Goal: Information Seeking & Learning: Learn about a topic

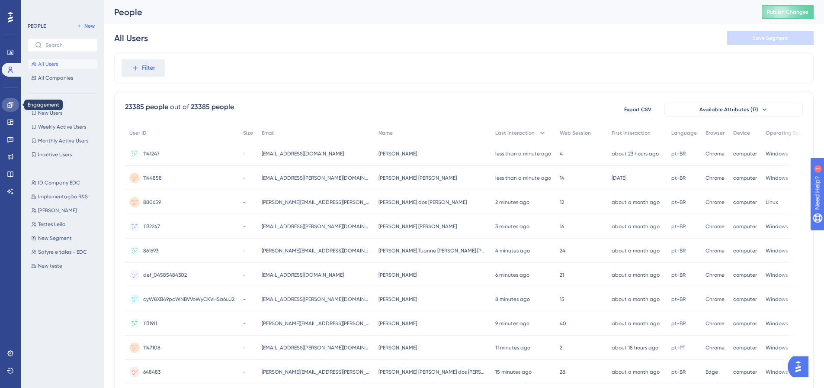
click at [8, 103] on icon at bounding box center [10, 104] width 7 height 7
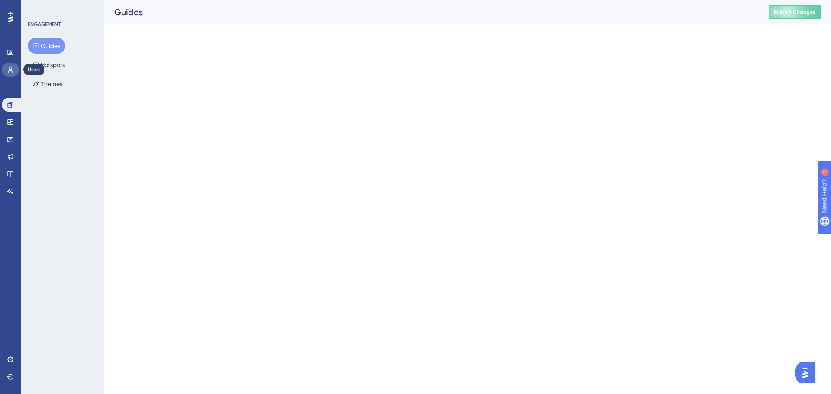
drag, startPoint x: 12, startPoint y: 64, endPoint x: 11, endPoint y: 60, distance: 4.3
click at [12, 64] on link at bounding box center [10, 70] width 17 height 14
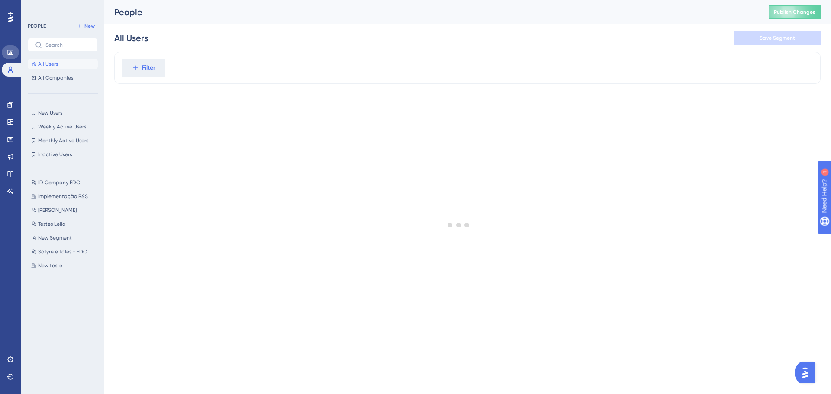
click at [10, 54] on icon at bounding box center [10, 52] width 7 height 7
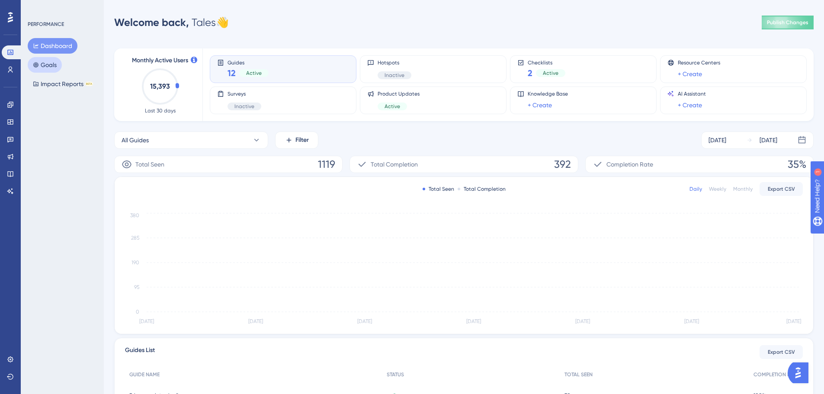
click at [60, 60] on button "Goals" at bounding box center [45, 65] width 34 height 16
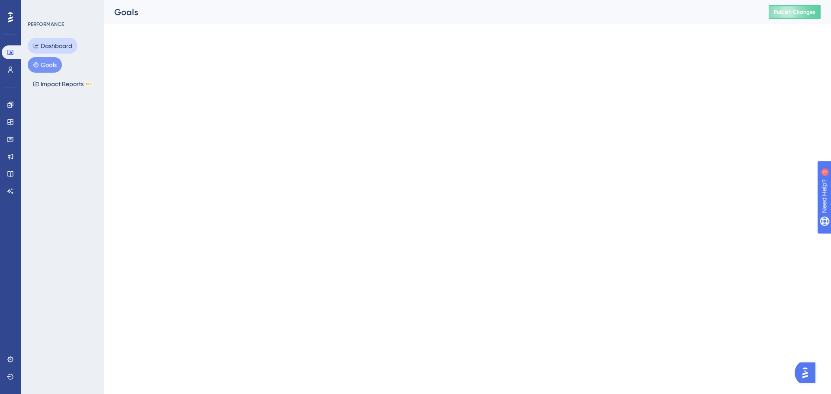
click at [61, 48] on button "Dashboard" at bounding box center [53, 46] width 50 height 16
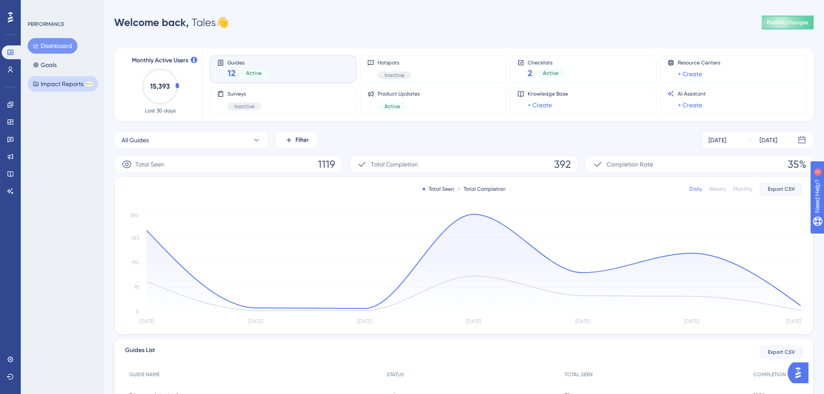
click at [56, 86] on button "Impact Reports BETA" at bounding box center [63, 84] width 71 height 16
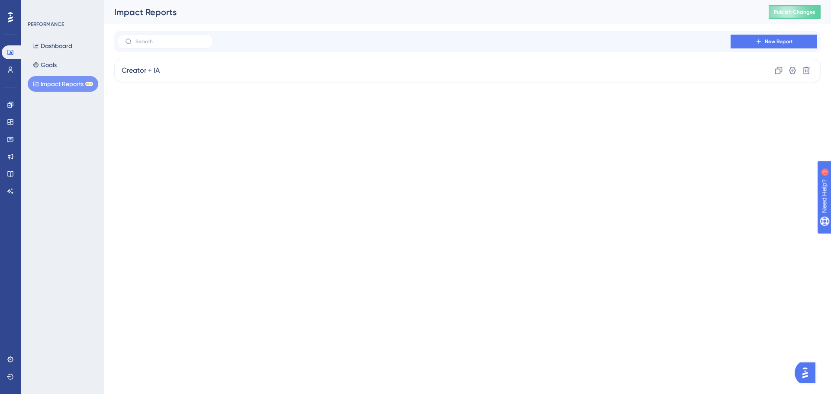
click at [155, 87] on div "Performance Users Engagement Widgets Feedback Product Updates Knowledge Base AI…" at bounding box center [467, 48] width 727 height 96
click at [169, 72] on div "Creator + IA Clone Settings Delete" at bounding box center [467, 70] width 706 height 23
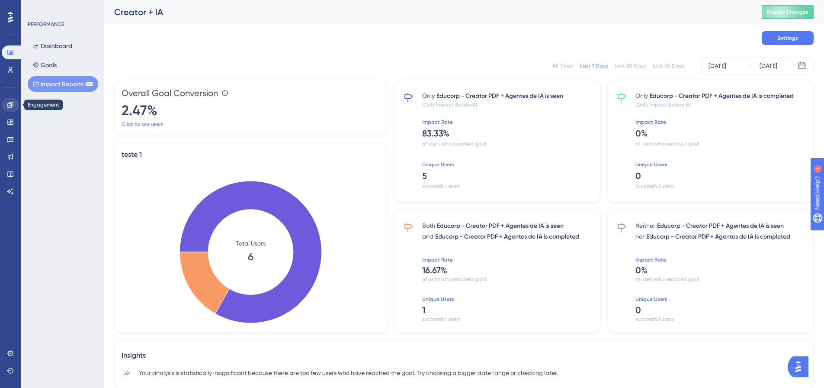
click at [16, 109] on div "Engagement" at bounding box center [10, 105] width 17 height 14
click at [11, 119] on icon at bounding box center [10, 122] width 7 height 7
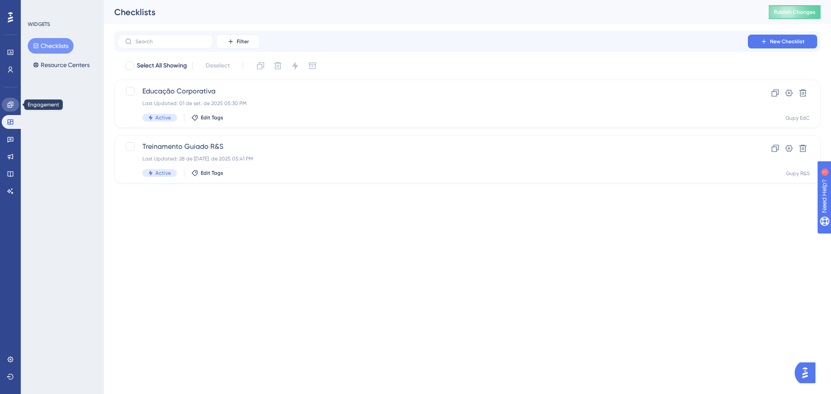
click at [9, 98] on link at bounding box center [10, 105] width 17 height 14
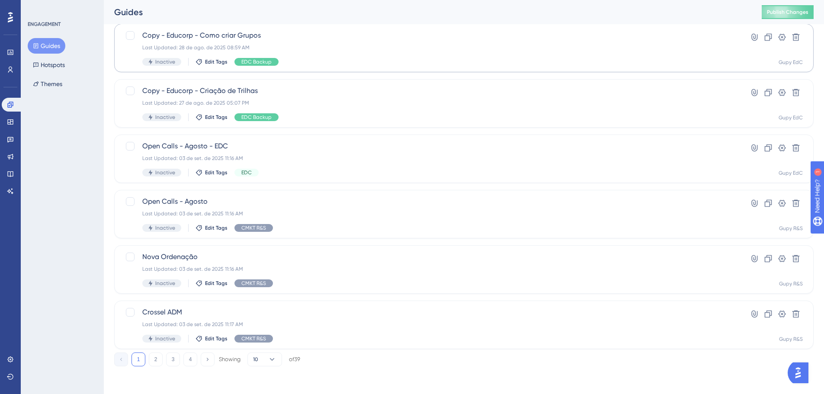
scroll to position [234, 0]
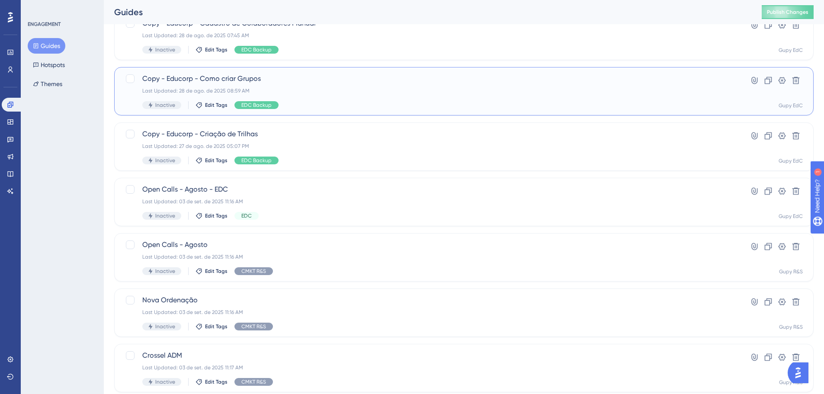
click at [282, 92] on div "Last Updated: 28 de ago. de 2025 08:59 AM" at bounding box center [429, 90] width 574 height 7
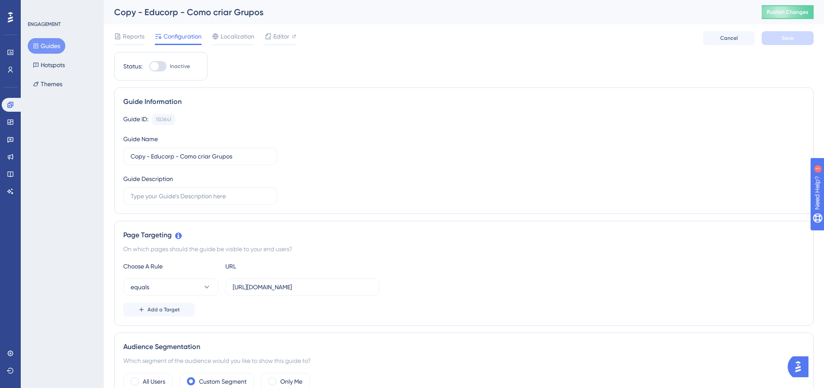
click at [48, 40] on button "Guides" at bounding box center [47, 46] width 38 height 16
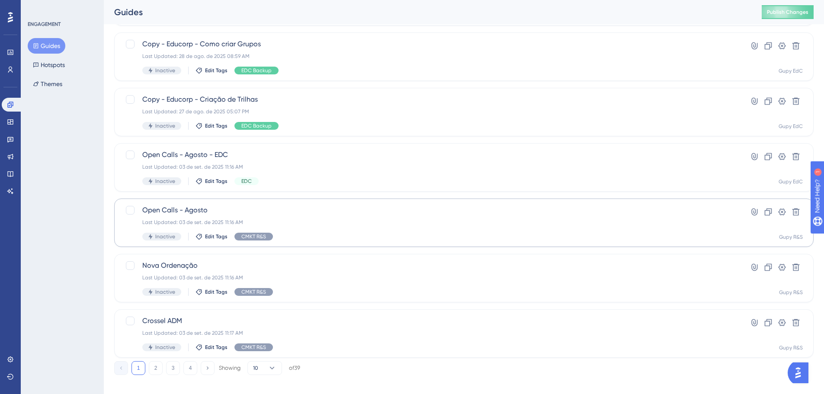
scroll to position [277, 0]
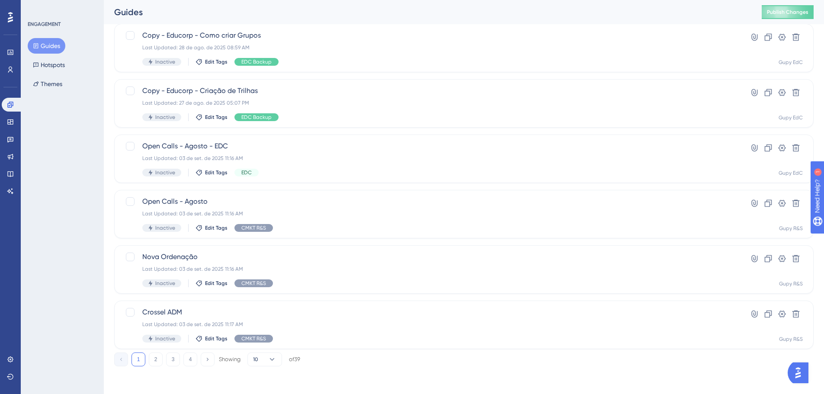
click at [197, 359] on div "1 2 3 4 Showing 10 of 39" at bounding box center [207, 360] width 186 height 14
click at [194, 359] on button "4" at bounding box center [191, 360] width 14 height 14
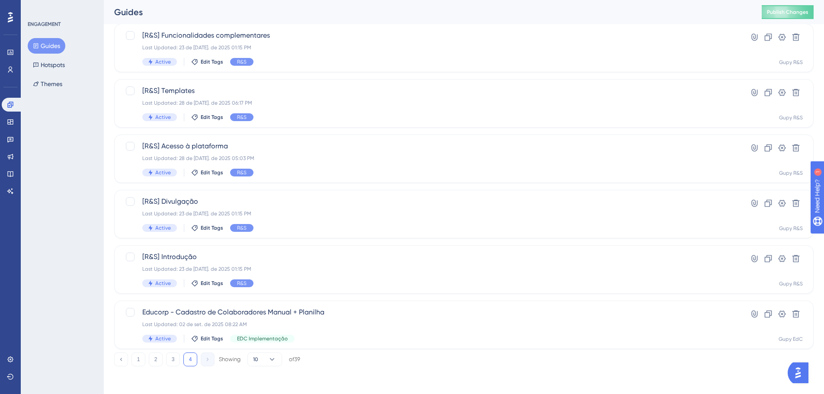
scroll to position [222, 0]
click at [233, 199] on span "[R&S] Divulgação" at bounding box center [429, 201] width 574 height 10
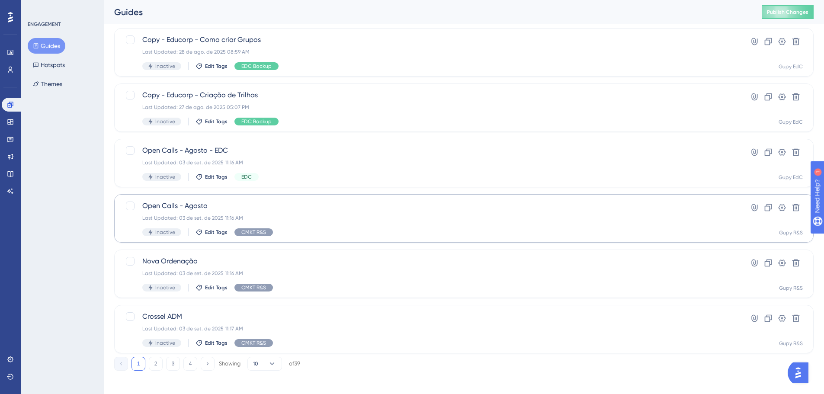
scroll to position [277, 0]
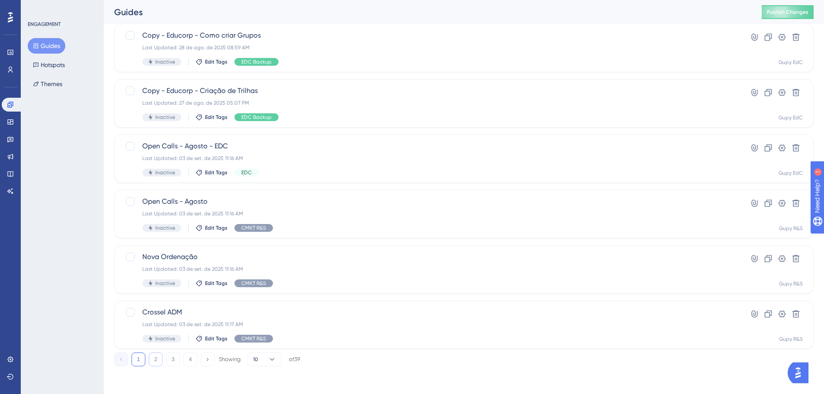
click at [162, 359] on button "2" at bounding box center [156, 360] width 14 height 14
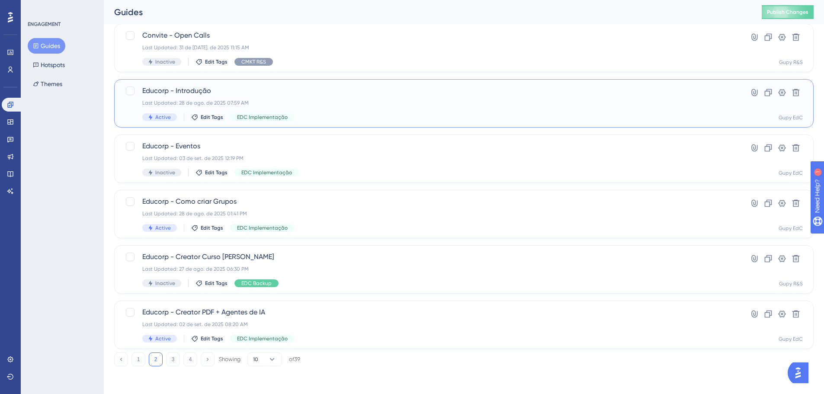
click at [204, 91] on span "Educorp - Introdução" at bounding box center [429, 91] width 574 height 10
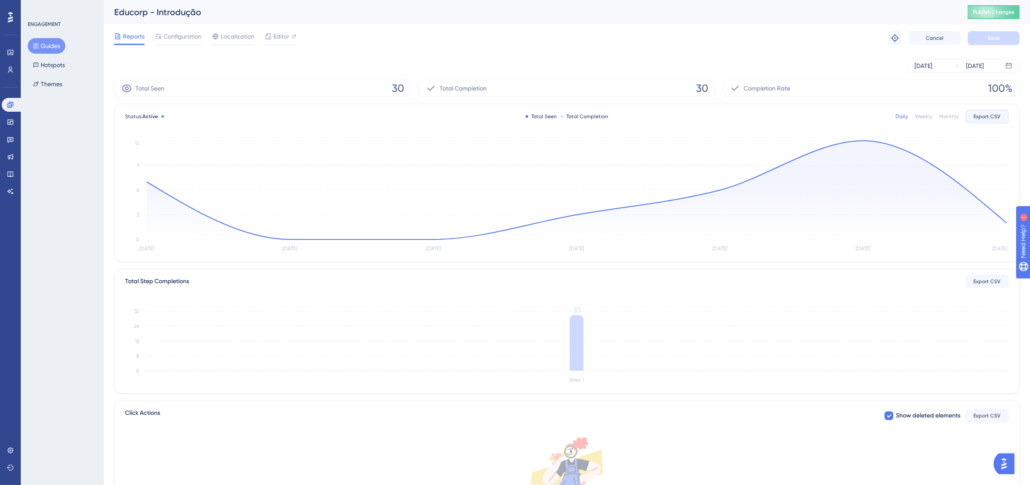
click at [831, 111] on button "Export CSV" at bounding box center [987, 116] width 43 height 14
click at [125, 35] on span "Reports" at bounding box center [134, 36] width 22 height 10
click at [13, 102] on icon at bounding box center [10, 104] width 7 height 7
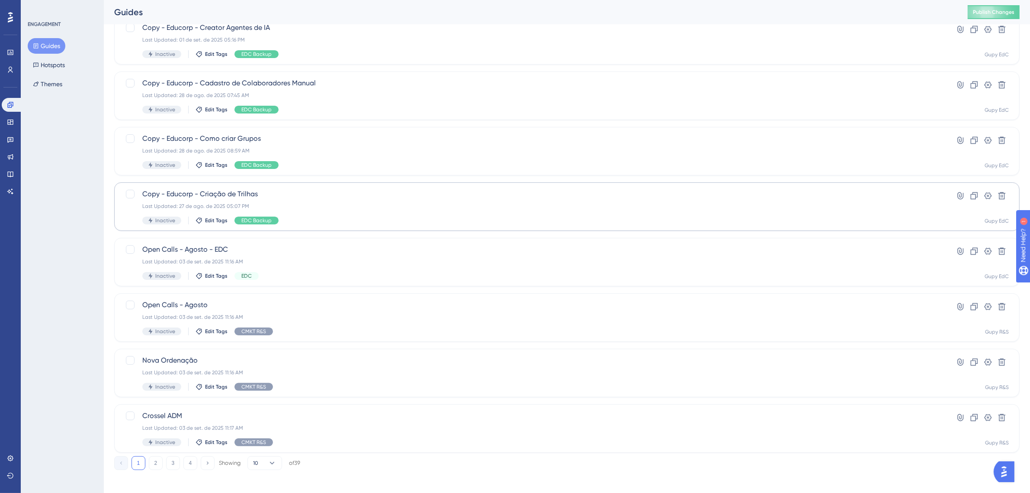
scroll to position [178, 0]
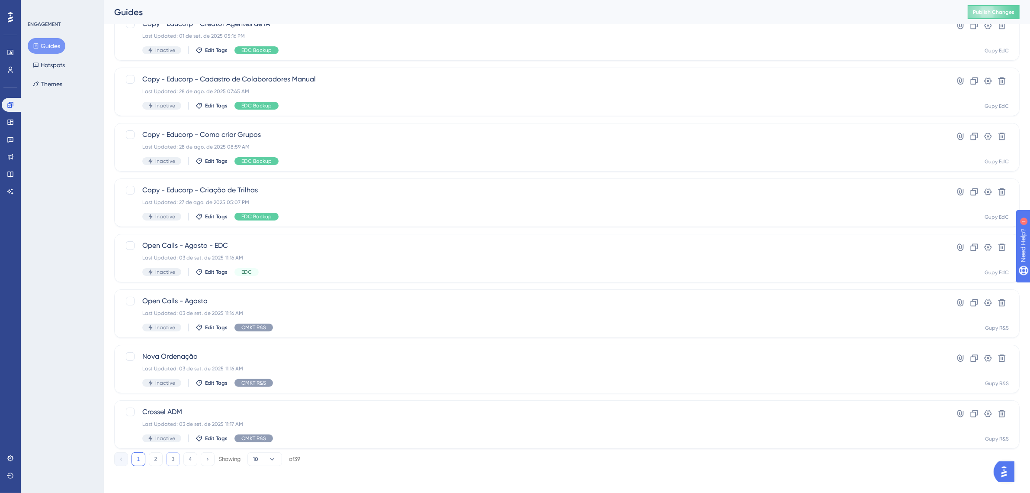
click at [176, 394] on button "3" at bounding box center [173, 459] width 14 height 14
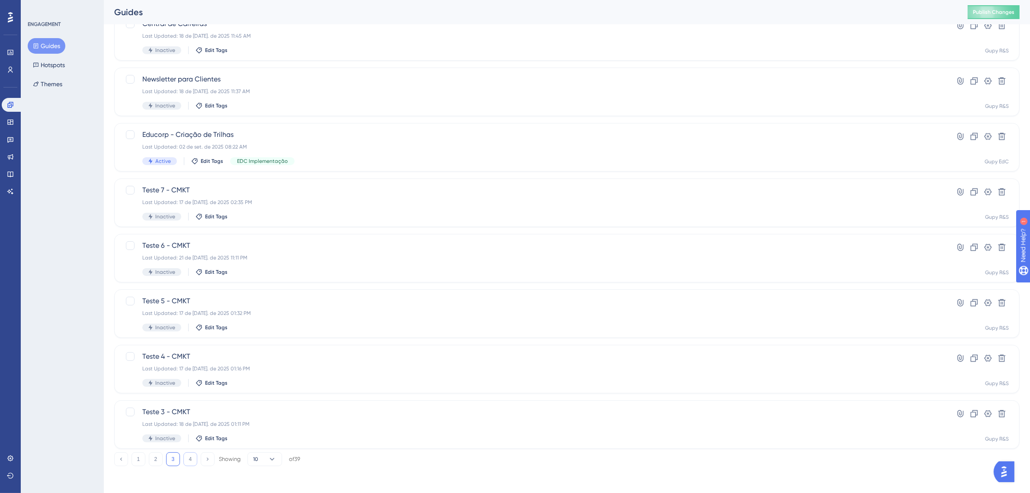
click at [184, 394] on button "4" at bounding box center [191, 459] width 14 height 14
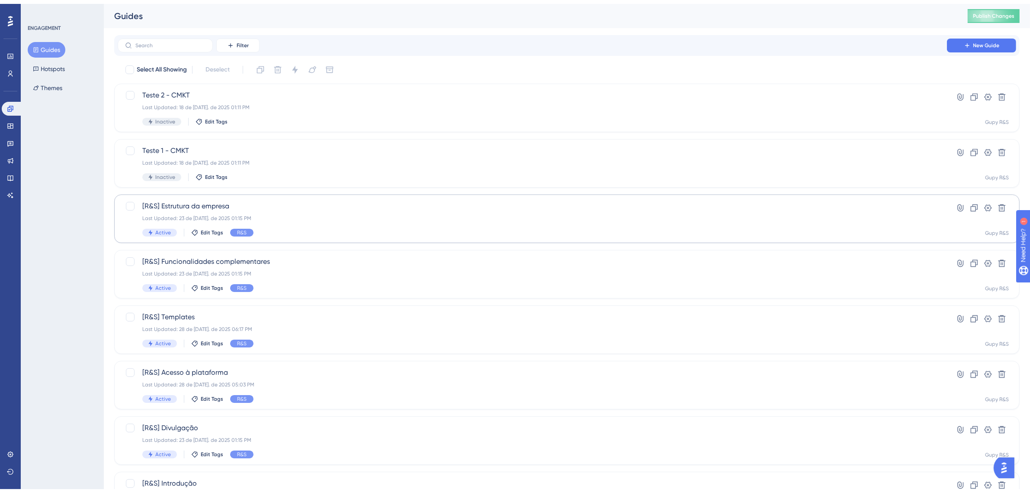
scroll to position [123, 0]
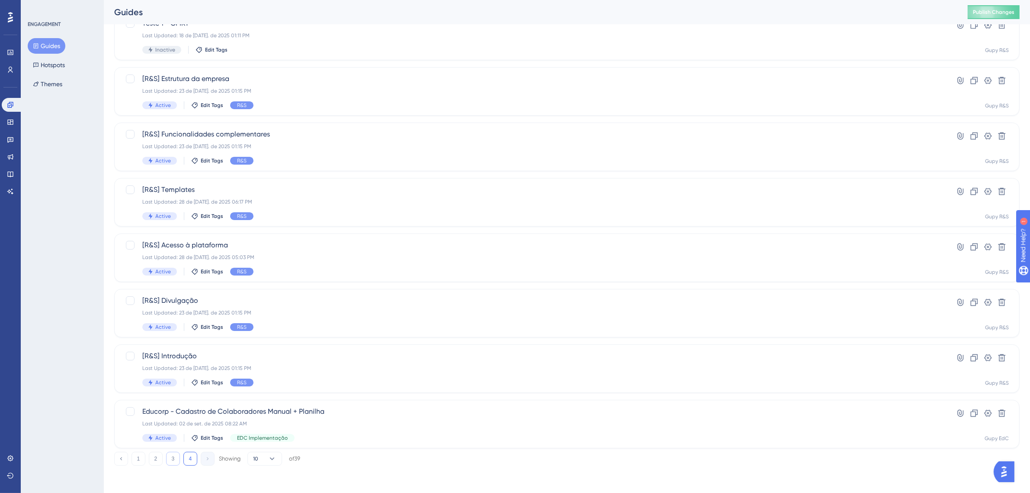
click at [180, 394] on div "1 2 3 4 Showing 10 of 39" at bounding box center [207, 458] width 186 height 14
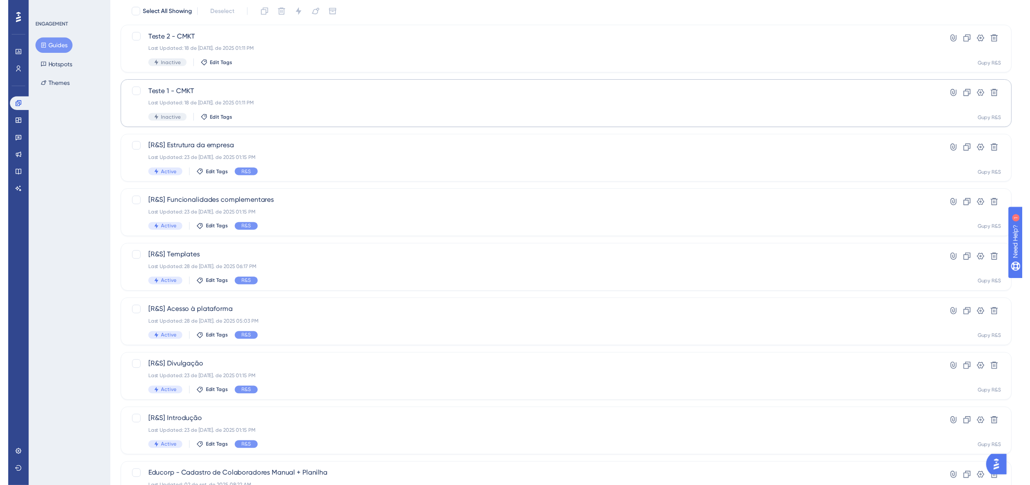
scroll to position [0, 0]
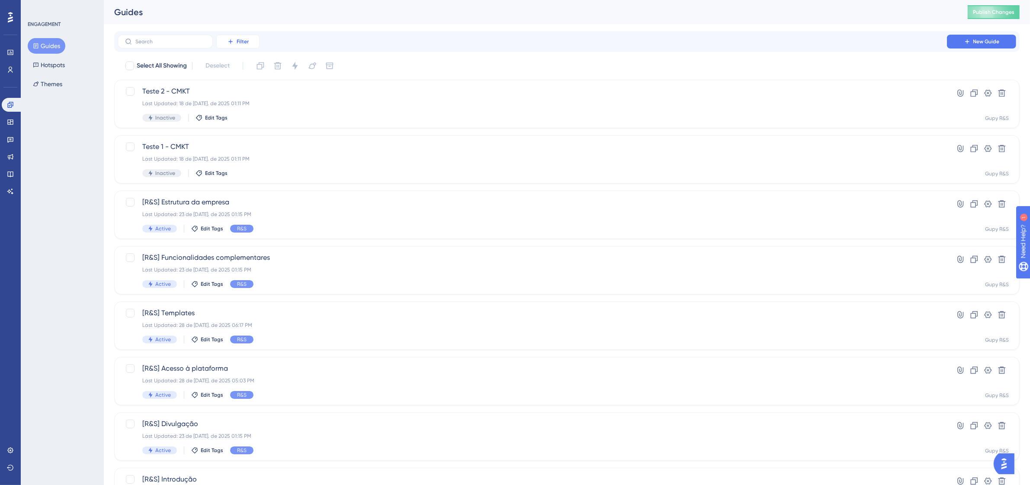
click at [235, 46] on button "Filter" at bounding box center [237, 42] width 43 height 14
click at [247, 71] on div "Tags Tags" at bounding box center [246, 66] width 35 height 17
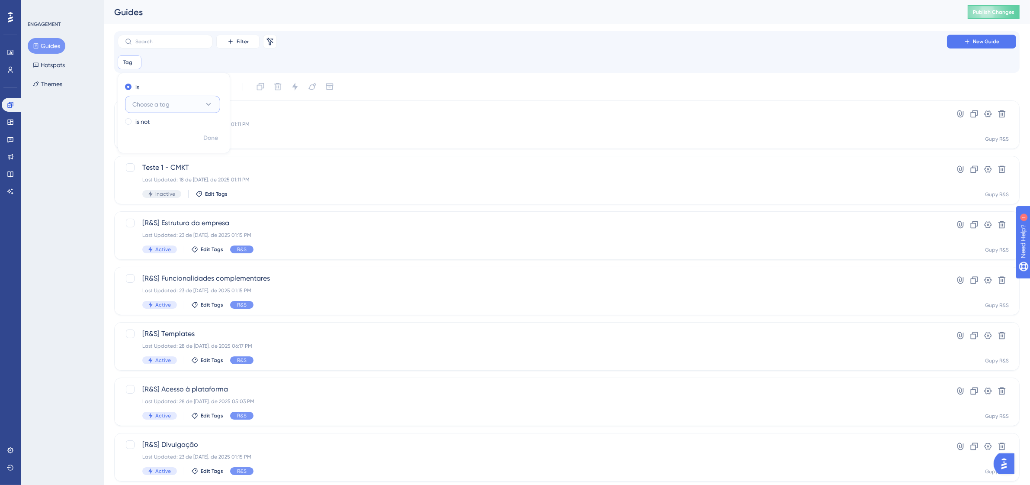
click at [178, 107] on button "Choose a tag" at bounding box center [172, 104] width 95 height 17
click at [172, 171] on div "EDC EDC" at bounding box center [173, 174] width 70 height 17
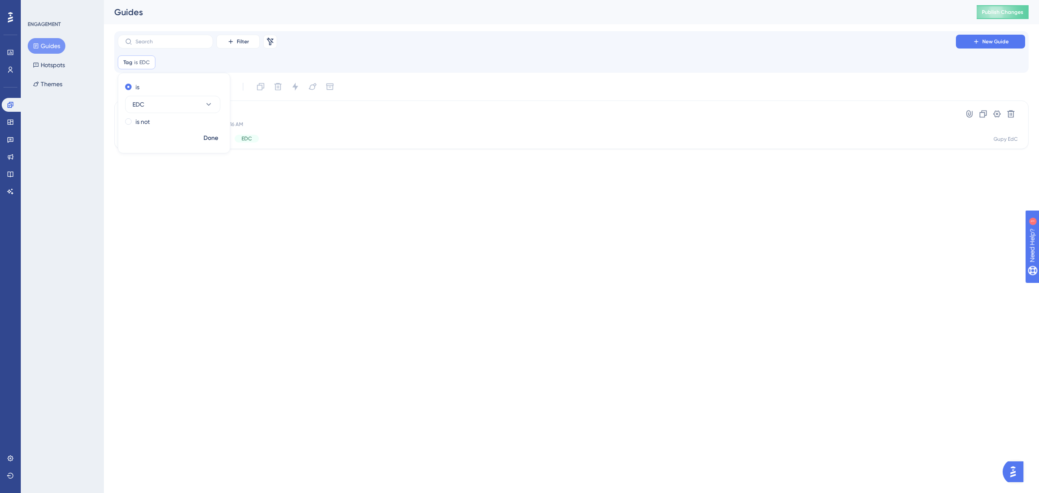
click at [252, 0] on html "Performance Users Engagement Widgets Feedback Product Updates Knowledge Base AI…" at bounding box center [519, 0] width 1039 height 0
click at [194, 39] on input "text" at bounding box center [170, 42] width 70 height 6
click at [139, 66] on div "Tag is EDC EDC Remove" at bounding box center [137, 62] width 38 height 14
click at [148, 60] on icon at bounding box center [148, 62] width 5 height 5
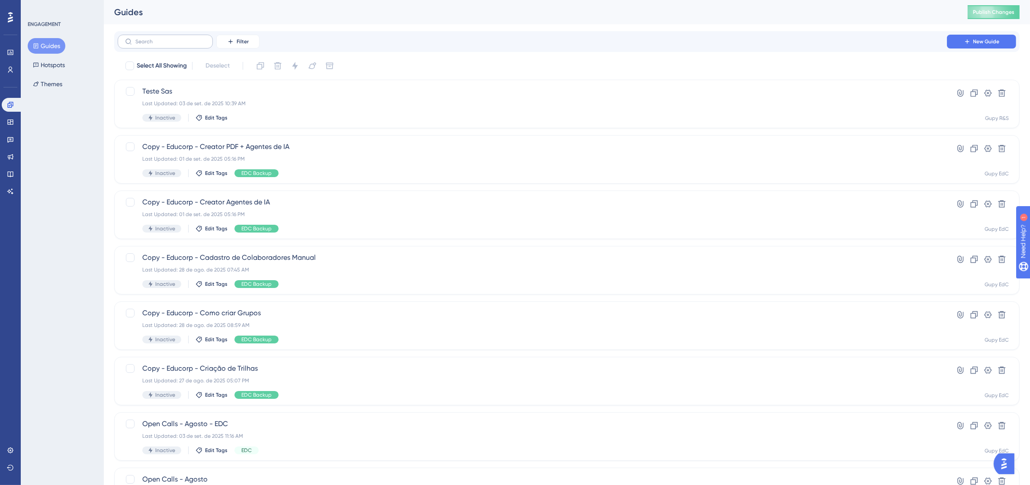
click at [163, 46] on label at bounding box center [165, 42] width 95 height 14
click at [163, 45] on input "text" at bounding box center [170, 42] width 70 height 6
click at [224, 44] on button "Filter" at bounding box center [237, 42] width 43 height 14
click at [228, 65] on button "Tags Tags" at bounding box center [246, 66] width 49 height 17
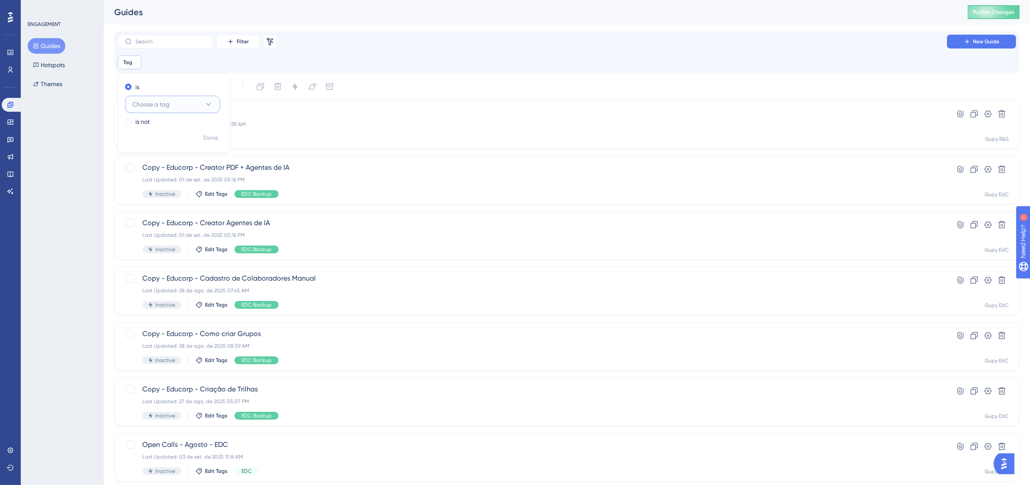
click at [194, 103] on button "Choose a tag" at bounding box center [172, 104] width 95 height 17
click at [176, 215] on div "EDC Implementação EDC Implementação" at bounding box center [173, 208] width 70 height 17
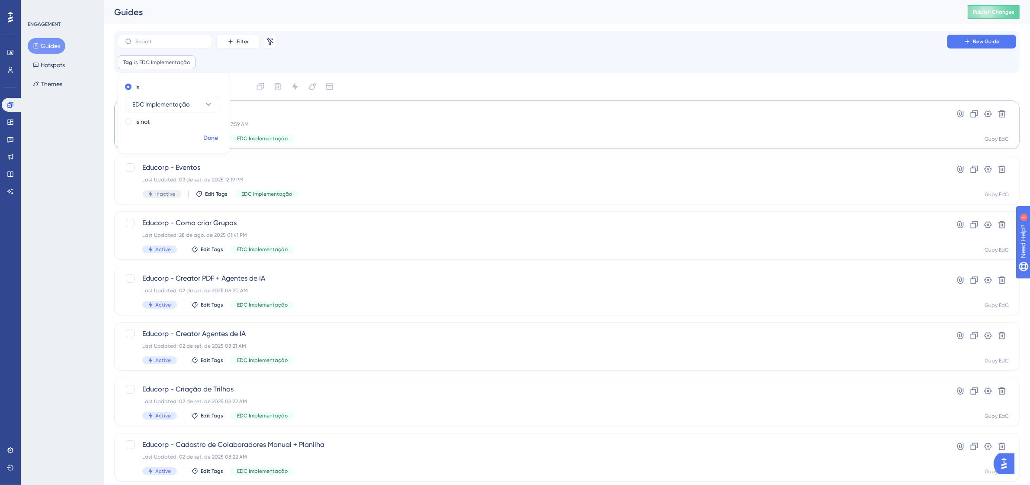
click at [213, 137] on span "Done" at bounding box center [210, 138] width 15 height 10
click at [307, 122] on div "Last Updated: 28 de ago. de 2025 07:59 AM" at bounding box center [532, 124] width 780 height 7
click at [245, 230] on div "Educorp - Como criar Grupos Last Updated: 28 de ago. de 2025 01:41 PM Active Ed…" at bounding box center [532, 235] width 780 height 35
